Goal: Task Accomplishment & Management: Use online tool/utility

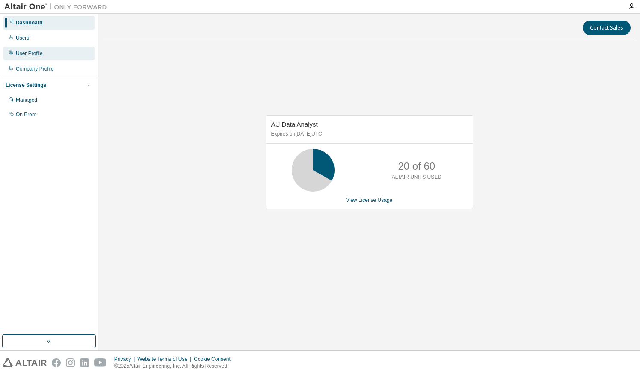
click at [49, 52] on div "User Profile" at bounding box center [48, 54] width 91 height 14
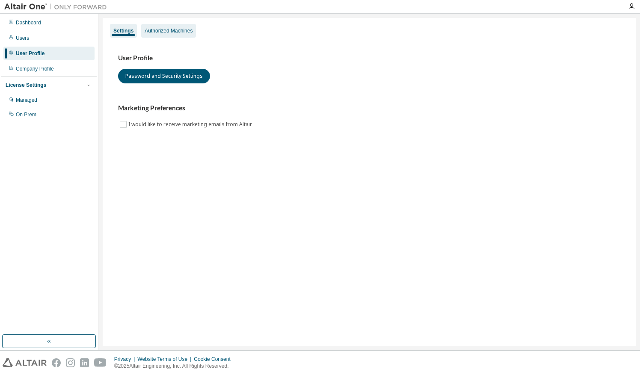
click at [185, 31] on div "Authorized Machines" at bounding box center [169, 30] width 48 height 7
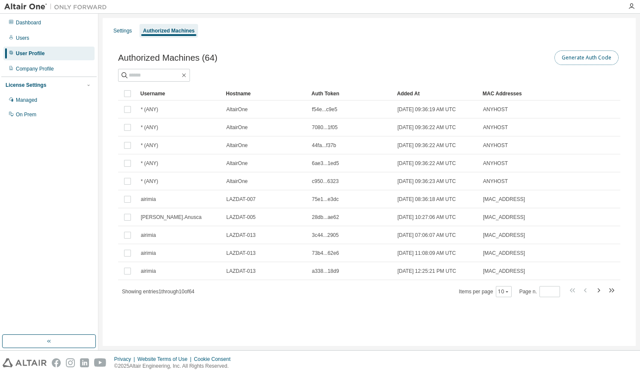
click at [584, 60] on button "Generate Auth Code" at bounding box center [586, 57] width 64 height 15
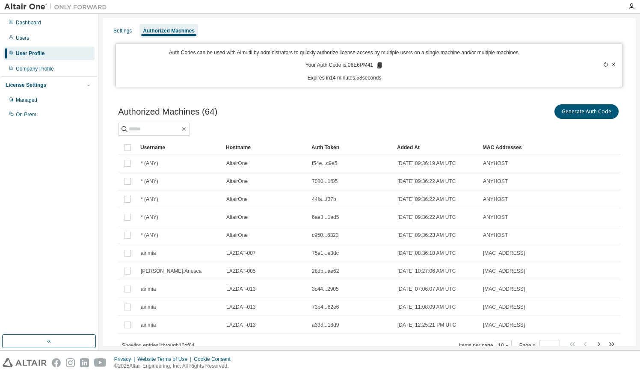
click at [351, 65] on p "Your Auth Code is: 06E6PM41" at bounding box center [344, 66] width 78 height 8
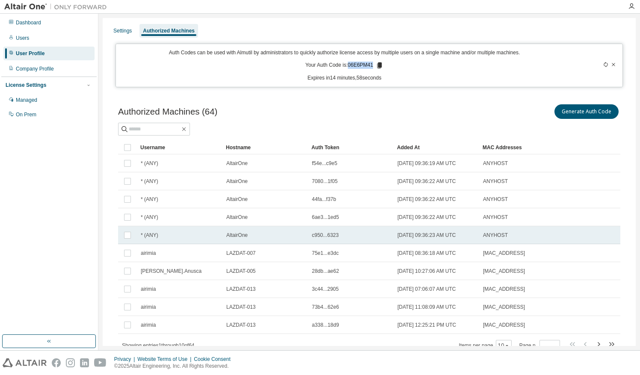
copy p "06E6PM41"
